Goal: Check status: Check status

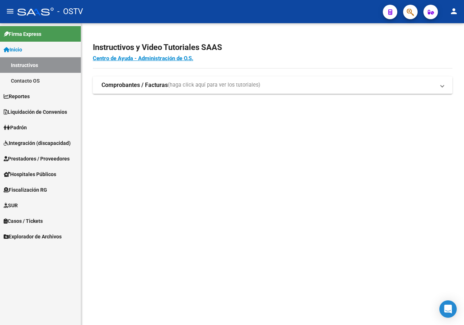
click at [30, 122] on link "Padrón" at bounding box center [40, 128] width 81 height 16
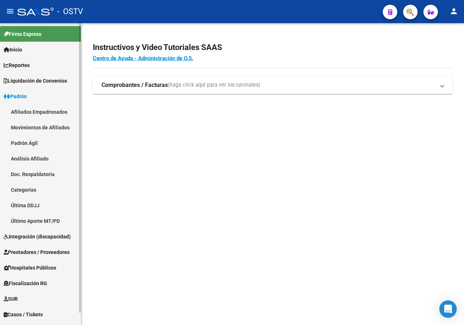
click at [17, 140] on link "Padrón Ágil" at bounding box center [40, 143] width 81 height 16
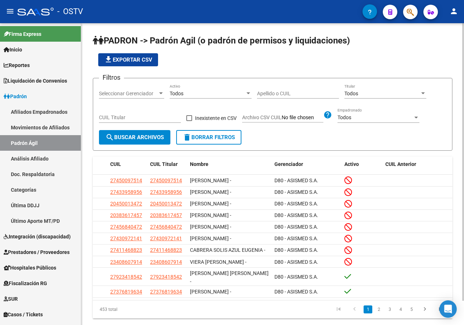
click at [309, 94] on input "Apellido o CUIL" at bounding box center [298, 94] width 82 height 6
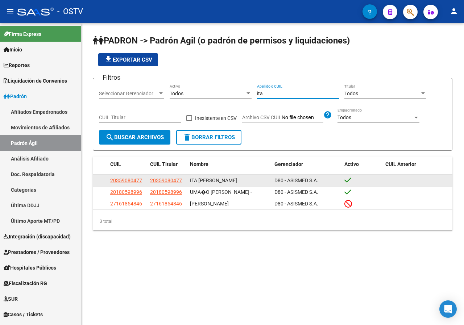
type input "ita"
click at [345, 176] on datatable-body-cell at bounding box center [362, 180] width 41 height 11
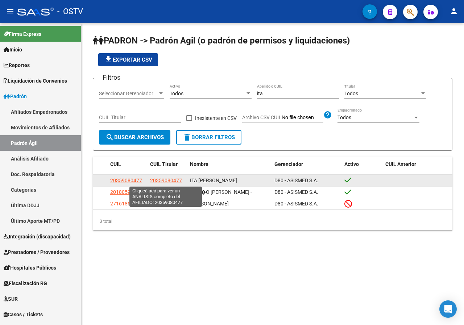
click at [166, 180] on span "20359080477" at bounding box center [166, 181] width 32 height 6
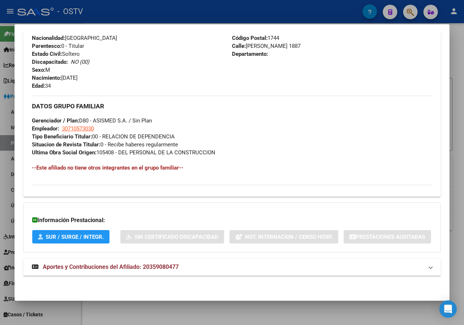
scroll to position [331, 0]
click at [153, 268] on span "Aportes y Contribuciones del Afiliado: 20359080477" at bounding box center [111, 267] width 136 height 7
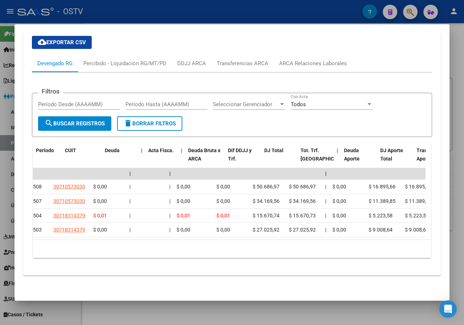
scroll to position [0, 0]
